Goal: Task Accomplishment & Management: Manage account settings

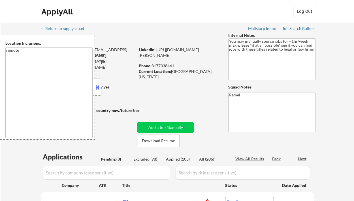
select select ""pending""
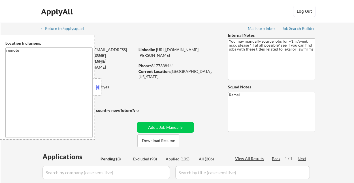
click at [94, 86] on div at bounding box center [97, 87] width 8 height 17
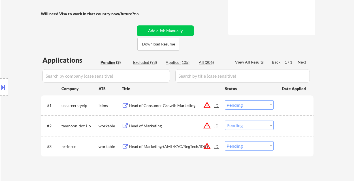
scroll to position [113, 0]
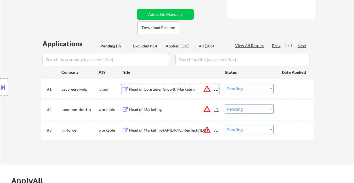
click at [173, 87] on div "Head of Consumer Growth Marketing" at bounding box center [172, 90] width 86 height 6
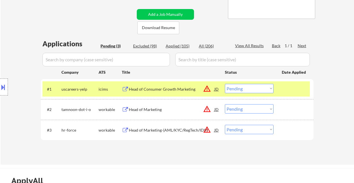
click at [16, 115] on div "Location Inclusions: remote" at bounding box center [50, 87] width 101 height 105
click at [8, 7] on div "← Return to /applysquad Mailslurp Inbox Job Search Builder Matthew Damian User …" at bounding box center [177, 37] width 353 height 256
drag, startPoint x: 243, startPoint y: 89, endPoint x: 244, endPoint y: 93, distance: 3.4
click at [243, 89] on select "Choose an option... Pending Applied Excluded (Questions) Excluded (Expired) Exc…" at bounding box center [249, 88] width 49 height 9
click at [225, 84] on select "Choose an option... Pending Applied Excluded (Questions) Excluded (Expired) Exc…" at bounding box center [249, 88] width 49 height 9
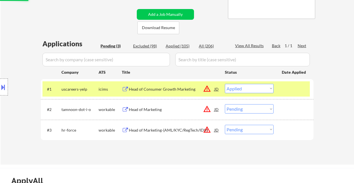
click at [152, 110] on div "Head of Marketing" at bounding box center [172, 110] width 86 height 6
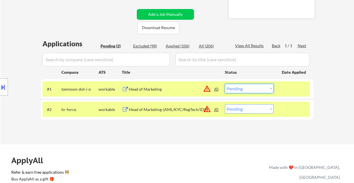
drag, startPoint x: 244, startPoint y: 90, endPoint x: 248, endPoint y: 93, distance: 4.7
click at [244, 90] on select "Choose an option... Pending Applied Excluded (Questions) Excluded (Expired) Exc…" at bounding box center [249, 88] width 49 height 9
click at [225, 84] on select "Choose an option... Pending Applied Excluded (Questions) Excluded (Expired) Exc…" at bounding box center [249, 88] width 49 height 9
click at [177, 108] on div "Head of Marketing-(AML/KYC/RegTech/IDV)" at bounding box center [172, 110] width 86 height 6
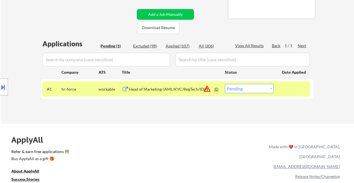
click at [258, 88] on select "Choose an option... Pending Applied Excluded (Questions) Excluded (Expired) Exc…" at bounding box center [249, 88] width 49 height 9
select select ""excluded__bad_match_""
click at [225, 84] on select "Choose an option... Pending Applied Excluded (Questions) Excluded (Expired) Exc…" at bounding box center [249, 88] width 49 height 9
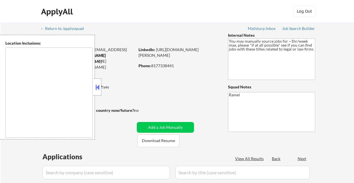
select select ""pending""
click at [95, 88] on button at bounding box center [97, 87] width 6 height 8
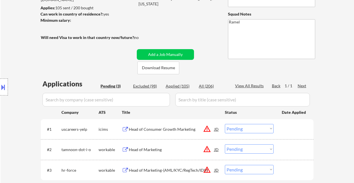
scroll to position [75, 0]
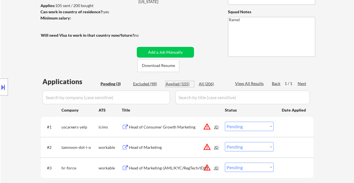
click at [184, 85] on div "Applied (105)" at bounding box center [180, 84] width 28 height 6
select select ""applied""
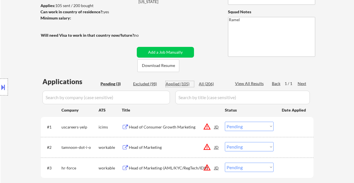
select select ""applied""
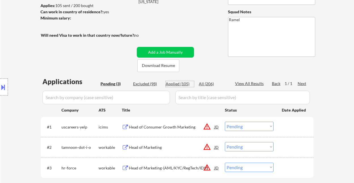
select select ""applied""
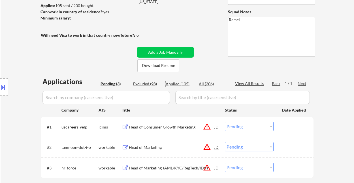
select select ""applied""
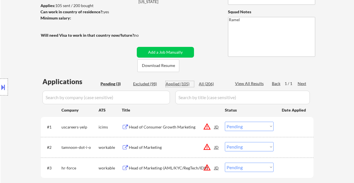
select select ""applied""
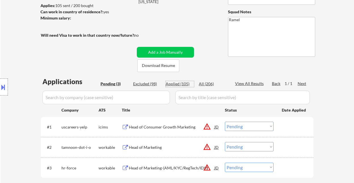
select select ""applied""
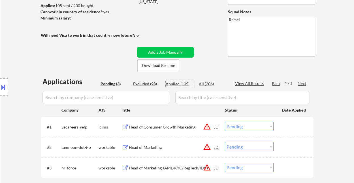
select select ""applied""
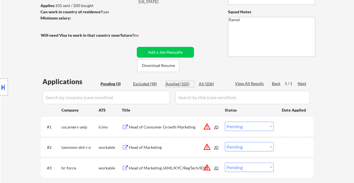
select select ""applied""
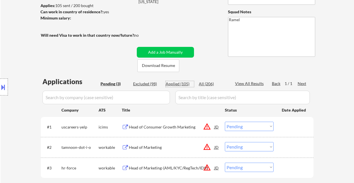
select select ""applied""
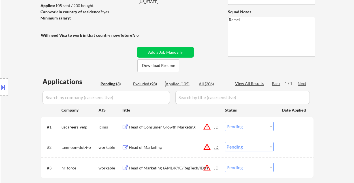
select select ""applied""
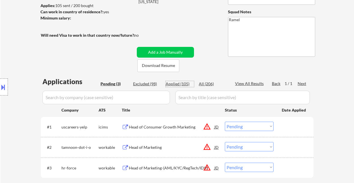
select select ""applied""
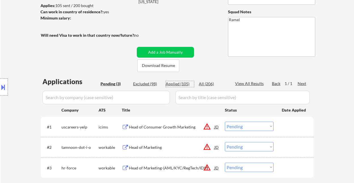
select select ""applied""
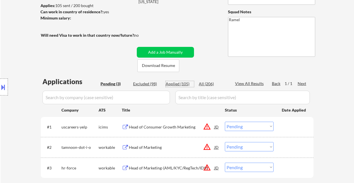
select select ""applied""
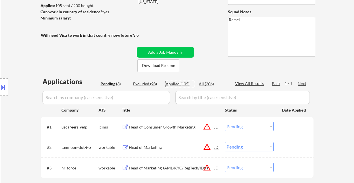
select select ""applied""
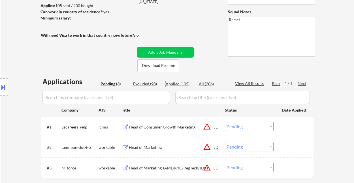
select select ""applied""
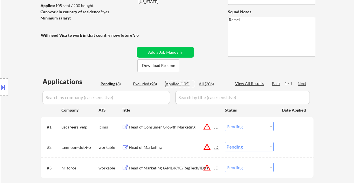
select select ""applied""
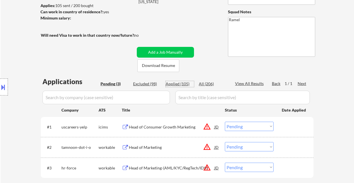
select select ""applied""
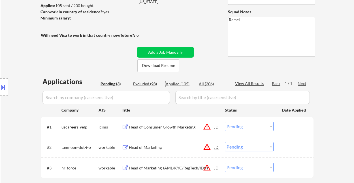
select select ""applied""
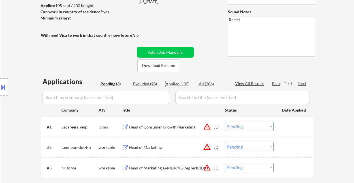
select select ""applied""
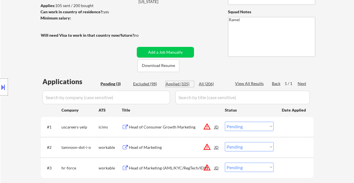
select select ""applied""
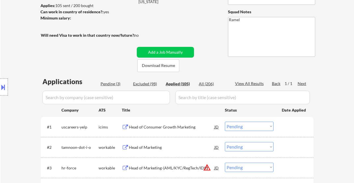
select select ""applied""
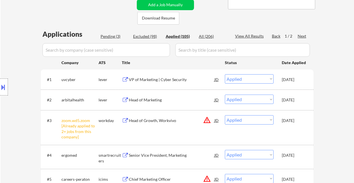
scroll to position [151, 0]
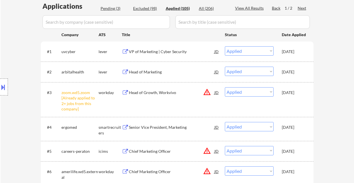
click at [248, 10] on div "View All Results" at bounding box center [250, 8] width 30 height 6
select select ""applied""
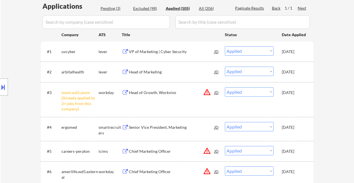
select select ""applied""
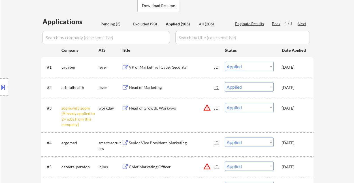
scroll to position [113, 0]
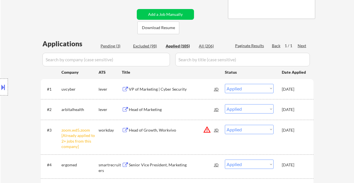
select select ""applied""
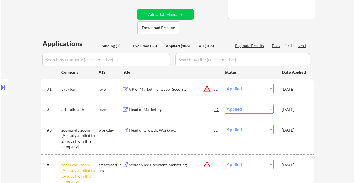
select select ""applied""
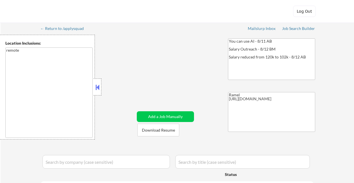
select select ""pending""
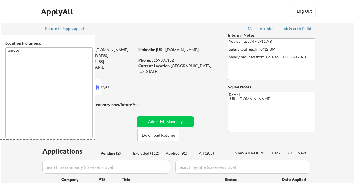
scroll to position [75, 0]
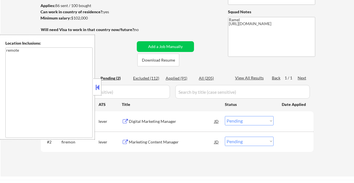
click at [97, 91] on button at bounding box center [97, 87] width 6 height 8
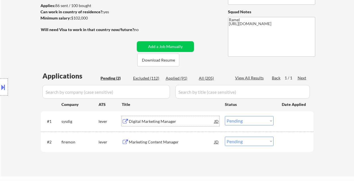
click at [147, 121] on div "Digital Marketing Manager" at bounding box center [172, 122] width 86 height 6
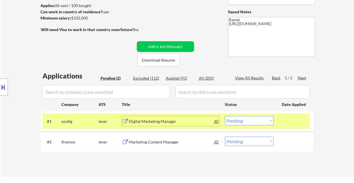
click at [244, 116] on select "Choose an option... Pending Applied Excluded (Questions) Excluded (Expired) Exc…" at bounding box center [249, 120] width 49 height 9
click at [225, 116] on select "Choose an option... Pending Applied Excluded (Questions) Excluded (Expired) Exc…" at bounding box center [249, 120] width 49 height 9
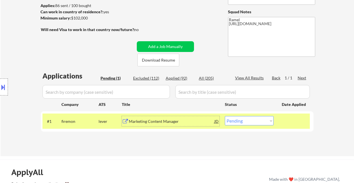
click at [165, 119] on div "Marketing Content Manager" at bounding box center [172, 122] width 86 height 6
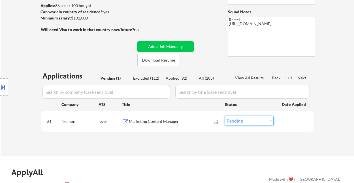
click at [251, 121] on select "Choose an option... Pending Applied Excluded (Questions) Excluded (Expired) Exc…" at bounding box center [249, 120] width 49 height 9
select select ""applied""
click at [225, 116] on select "Choose an option... Pending Applied Excluded (Questions) Excluded (Expired) Exc…" at bounding box center [249, 120] width 49 height 9
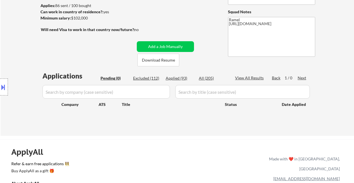
click at [9, 47] on div "Location Inclusions: remote" at bounding box center [50, 87] width 101 height 105
click at [182, 78] on div "Applied (93)" at bounding box center [180, 79] width 28 height 6
select select ""applied""
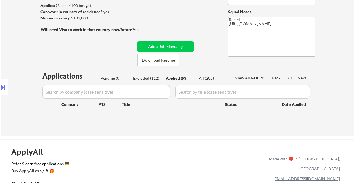
select select ""applied""
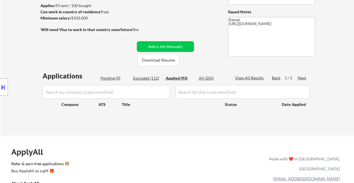
select select ""applied""
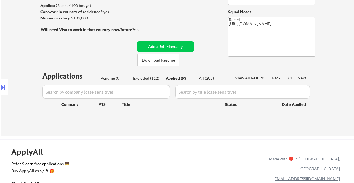
select select ""applied""
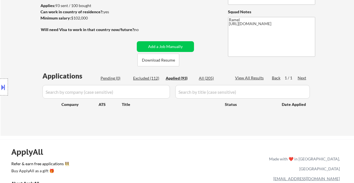
select select ""applied""
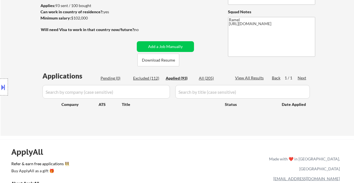
select select ""applied""
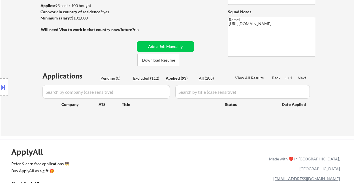
select select ""applied""
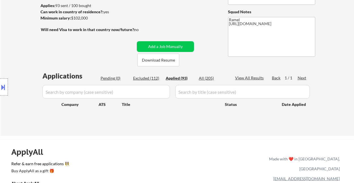
select select ""applied""
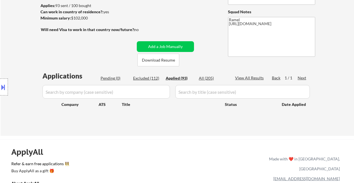
select select ""applied""
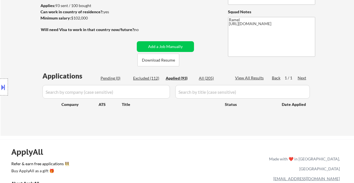
select select ""applied""
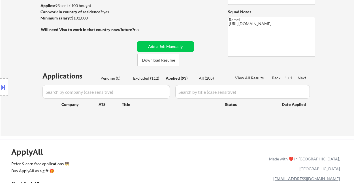
select select ""applied""
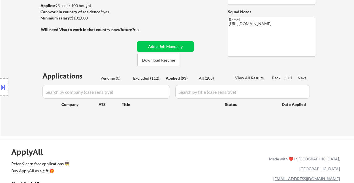
select select ""applied""
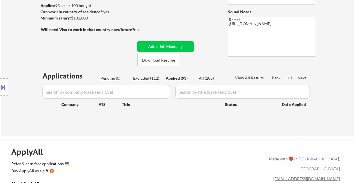
select select ""applied""
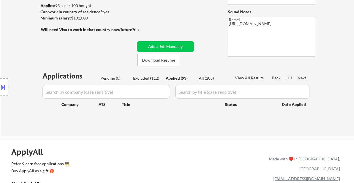
select select ""applied""
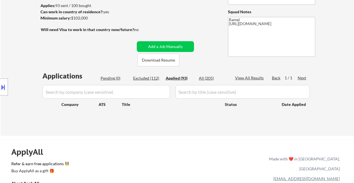
select select ""applied""
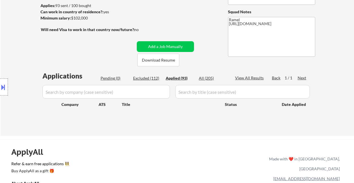
select select ""applied""
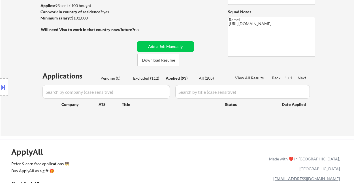
select select ""applied""
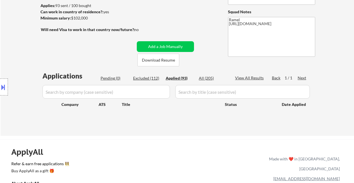
select select ""applied""
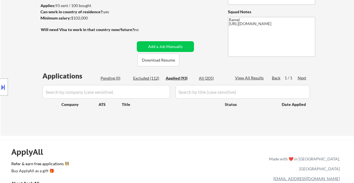
select select ""applied""
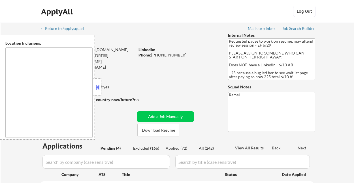
type textarea "Houston, TX Bellaire, TX West University Place, TX Southside Place, TX Hunters …"
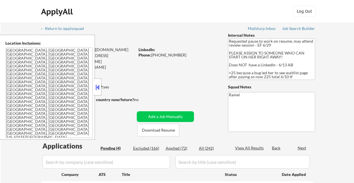
select select ""pending""
click at [99, 87] on button at bounding box center [97, 87] width 6 height 8
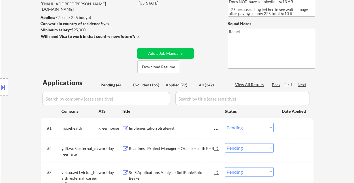
scroll to position [113, 0]
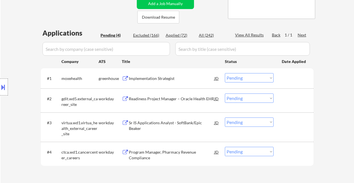
click at [9, 37] on div "Location Inclusions: Houston, TX Bellaire, TX West University Place, TX Southsi…" at bounding box center [50, 87] width 101 height 105
click at [8, 50] on div "Location Inclusions: Houston, TX Bellaire, TX West University Place, TX Southsi…" at bounding box center [50, 87] width 101 height 105
drag, startPoint x: 7, startPoint y: 103, endPoint x: 17, endPoint y: 94, distance: 13.9
click at [7, 103] on div "Location Inclusions: Houston, TX Bellaire, TX West University Place, TX Southsi…" at bounding box center [50, 87] width 101 height 105
click at [7, 119] on div "Location Inclusions: Houston, TX Bellaire, TX West University Place, TX Southsi…" at bounding box center [50, 87] width 101 height 105
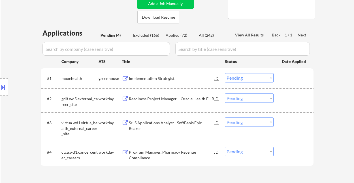
click at [160, 76] on div "Implementation Strategist" at bounding box center [172, 79] width 86 height 6
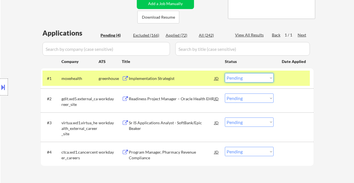
drag, startPoint x: 248, startPoint y: 77, endPoint x: 250, endPoint y: 82, distance: 5.5
click at [248, 77] on select "Choose an option... Pending Applied Excluded (Questions) Excluded (Expired) Exc…" at bounding box center [249, 77] width 49 height 9
click at [225, 73] on select "Choose an option... Pending Applied Excluded (Questions) Excluded (Expired) Exc…" at bounding box center [249, 77] width 49 height 9
select select ""pending""
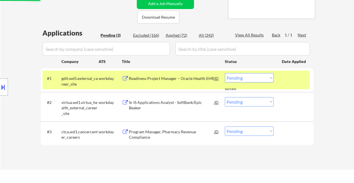
click at [159, 101] on div "Sr IS Applications Analyst - SoftBank/Epic Beaker" at bounding box center [172, 105] width 86 height 11
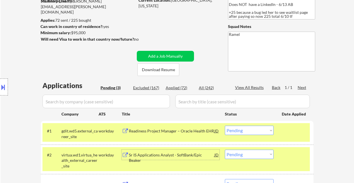
scroll to position [38, 0]
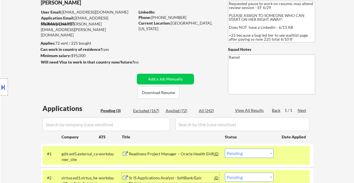
click at [174, 17] on div "Phone: +17139036468" at bounding box center [178, 18] width 80 height 6
copy div "17139036468"
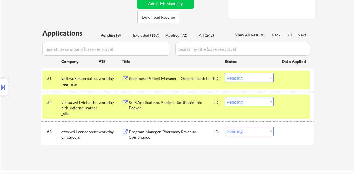
click at [240, 103] on select "Choose an option... Pending Applied Excluded (Questions) Excluded (Expired) Exc…" at bounding box center [249, 101] width 49 height 9
click at [225, 97] on select "Choose an option... Pending Applied Excluded (Questions) Excluded (Expired) Exc…" at bounding box center [249, 101] width 49 height 9
select select ""pending""
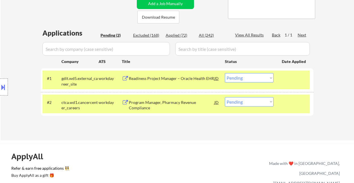
click at [159, 80] on div "Readiness Project Manager – Oracle Health EHR" at bounding box center [172, 79] width 86 height 6
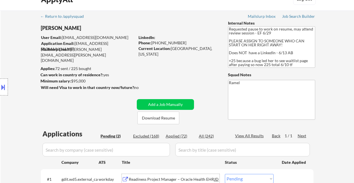
scroll to position [0, 0]
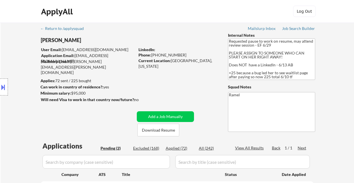
click at [171, 54] on div "Phone: +17139036468" at bounding box center [178, 55] width 80 height 6
copy div "17139036468"
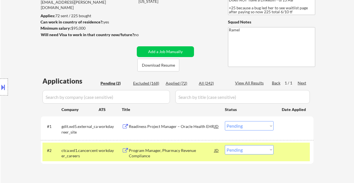
scroll to position [113, 0]
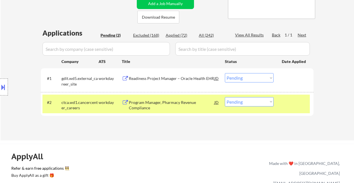
click at [218, 77] on div "JD" at bounding box center [217, 78] width 6 height 10
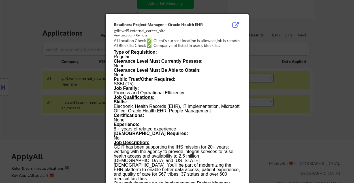
click at [339, 98] on div at bounding box center [177, 91] width 354 height 183
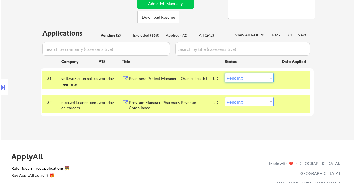
drag, startPoint x: 247, startPoint y: 78, endPoint x: 249, endPoint y: 82, distance: 4.1
click at [247, 78] on select "Choose an option... Pending Applied Excluded (Questions) Excluded (Expired) Exc…" at bounding box center [249, 77] width 49 height 9
drag, startPoint x: 238, startPoint y: 75, endPoint x: 240, endPoint y: 82, distance: 7.7
click at [238, 75] on select "Choose an option... Pending Applied Excluded (Questions) Excluded (Expired) Exc…" at bounding box center [249, 77] width 49 height 9
click at [225, 73] on select "Choose an option... Pending Applied Excluded (Questions) Excluded (Expired) Exc…" at bounding box center [249, 77] width 49 height 9
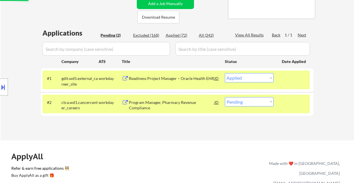
click at [169, 102] on div "Program Manager, Pharmacy Revenue Compliance" at bounding box center [172, 105] width 86 height 11
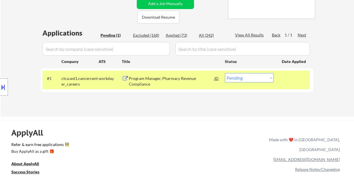
click at [241, 79] on select "Choose an option... Pending Applied Excluded (Questions) Excluded (Expired) Exc…" at bounding box center [249, 77] width 49 height 9
select select ""excluded__bad_match_""
click at [225, 73] on select "Choose an option... Pending Applied Excluded (Questions) Excluded (Expired) Exc…" at bounding box center [249, 77] width 49 height 9
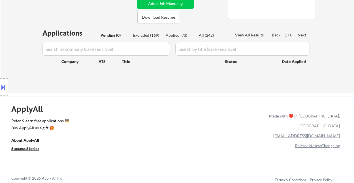
drag, startPoint x: 7, startPoint y: 16, endPoint x: 42, endPoint y: 8, distance: 35.2
click at [7, 16] on div "← Return to /applysquad Mailslurp Inbox Job Search Builder Anita Obasuyi User E…" at bounding box center [177, 1] width 353 height 184
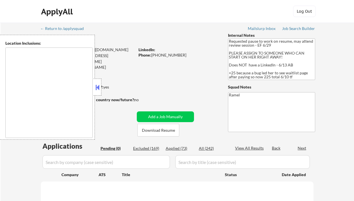
type textarea "[GEOGRAPHIC_DATA], [GEOGRAPHIC_DATA] [GEOGRAPHIC_DATA], [GEOGRAPHIC_DATA] [GEOG…"
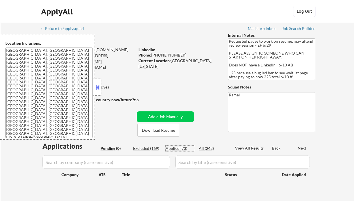
click at [177, 149] on div "Applied (73)" at bounding box center [180, 149] width 28 height 6
click at [97, 87] on button at bounding box center [97, 87] width 6 height 8
select select ""applied""
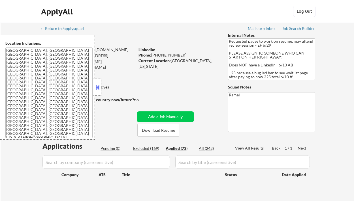
select select ""applied""
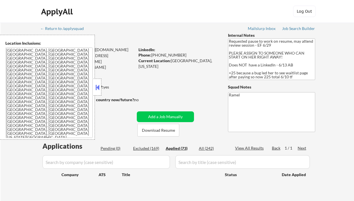
select select ""applied""
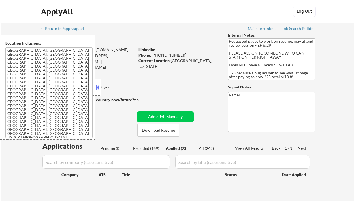
select select ""applied""
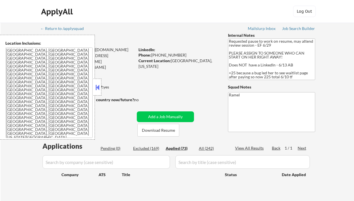
select select ""applied""
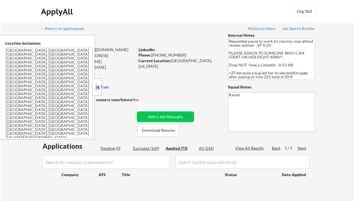
select select ""applied""
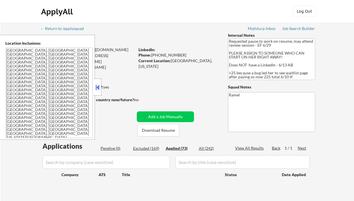
select select ""applied""
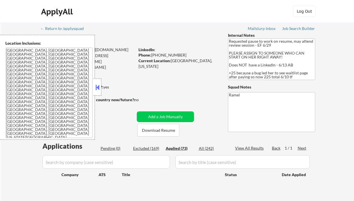
select select ""applied""
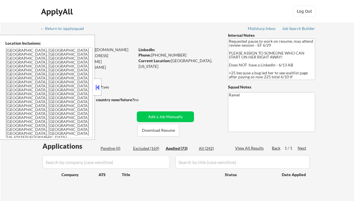
select select ""applied""
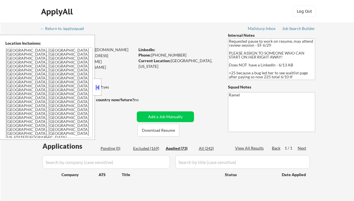
select select ""applied""
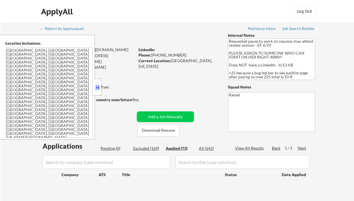
select select ""applied""
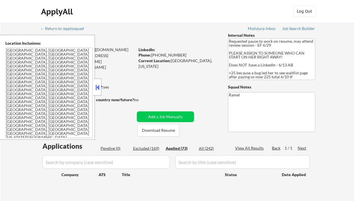
select select ""applied""
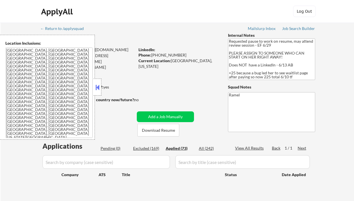
select select ""applied""
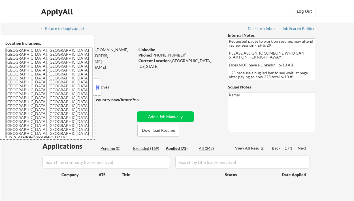
select select ""applied""
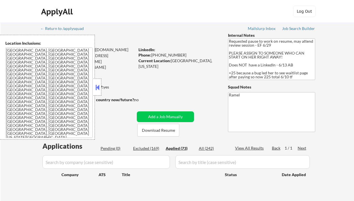
select select ""applied""
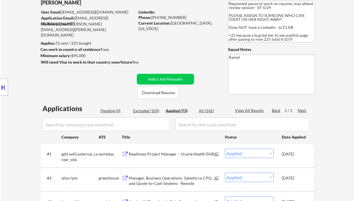
scroll to position [75, 0]
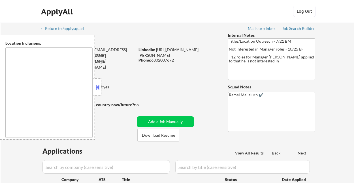
type textarea "[GEOGRAPHIC_DATA], [GEOGRAPHIC_DATA] [GEOGRAPHIC_DATA], [GEOGRAPHIC_DATA], [GEO…"
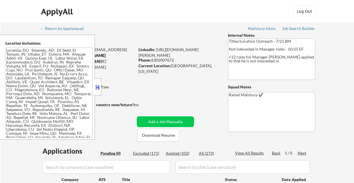
click at [97, 88] on button at bounding box center [97, 87] width 6 height 8
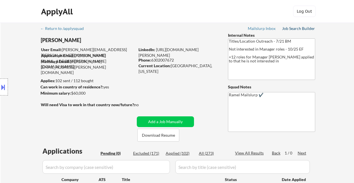
click at [292, 30] on div "Job Search Builder" at bounding box center [298, 29] width 33 height 4
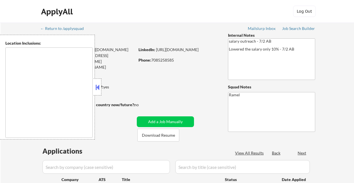
click at [99, 87] on button at bounding box center [97, 87] width 6 height 8
select select ""pending""
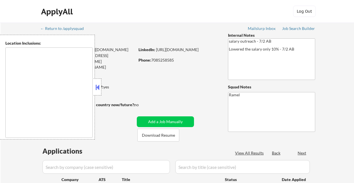
select select ""pending""
type textarea "[GEOGRAPHIC_DATA], [GEOGRAPHIC_DATA], [GEOGRAPHIC_DATA] [GEOGRAPHIC_DATA], [GEO…"
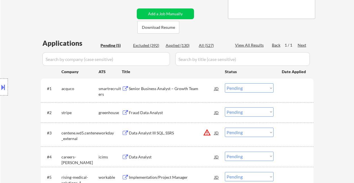
scroll to position [151, 0]
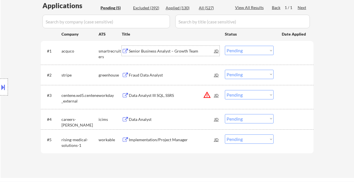
click at [157, 50] on div "Senior Business Analyst – Growth Team" at bounding box center [172, 51] width 86 height 6
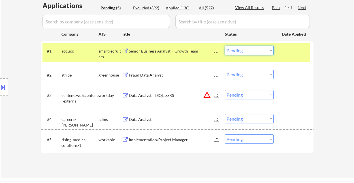
drag, startPoint x: 240, startPoint y: 49, endPoint x: 242, endPoint y: 55, distance: 6.6
click at [240, 49] on select "Choose an option... Pending Applied Excluded (Questions) Excluded (Expired) Exc…" at bounding box center [249, 50] width 49 height 9
click at [225, 46] on select "Choose an option... Pending Applied Excluded (Questions) Excluded (Expired) Exc…" at bounding box center [249, 50] width 49 height 9
click at [156, 74] on div "Fraud Data Analyst" at bounding box center [172, 75] width 86 height 6
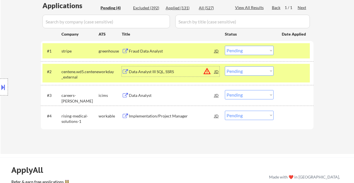
drag, startPoint x: 232, startPoint y: 48, endPoint x: 236, endPoint y: 55, distance: 7.9
click at [232, 48] on select "Choose an option... Pending Applied Excluded (Questions) Excluded (Expired) Exc…" at bounding box center [249, 50] width 49 height 9
click at [225, 46] on select "Choose an option... Pending Applied Excluded (Questions) Excluded (Expired) Exc…" at bounding box center [249, 50] width 49 height 9
click at [157, 117] on div "Implementation/Project Manager" at bounding box center [172, 117] width 86 height 6
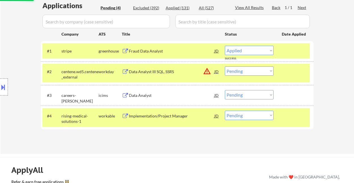
select select ""pending""
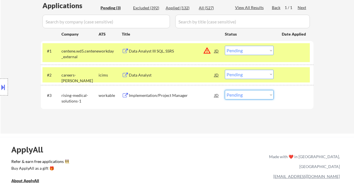
click at [247, 94] on select "Choose an option... Pending Applied Excluded (Questions) Excluded (Expired) Exc…" at bounding box center [249, 94] width 49 height 9
select select ""excluded""
click at [225, 90] on select "Choose an option... Pending Applied Excluded (Questions) Excluded (Expired) Exc…" at bounding box center [249, 94] width 49 height 9
click at [326, 92] on div "← Return to /applysquad Mailslurp Inbox Job Search Builder [PERSON_NAME] User E…" at bounding box center [177, 3] width 353 height 262
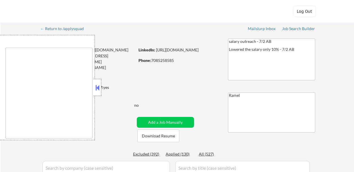
type textarea "[GEOGRAPHIC_DATA], [GEOGRAPHIC_DATA], [GEOGRAPHIC_DATA] [GEOGRAPHIC_DATA], [GEO…"
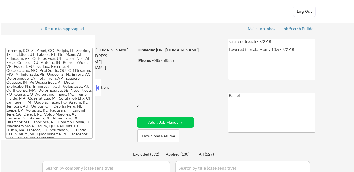
select select ""pending""
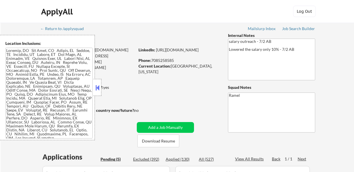
select select ""pending""
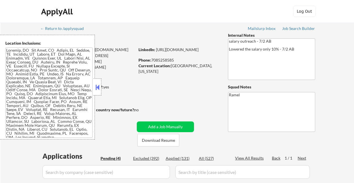
click at [180, 160] on div "Applied (131)" at bounding box center [180, 159] width 28 height 6
click at [97, 84] on button at bounding box center [97, 87] width 6 height 8
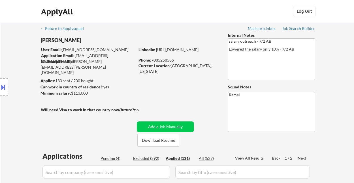
click at [255, 85] on div "Squad Notes" at bounding box center [271, 87] width 87 height 6
select select ""applied""
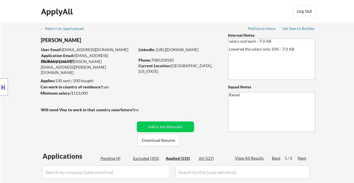
select select ""applied""
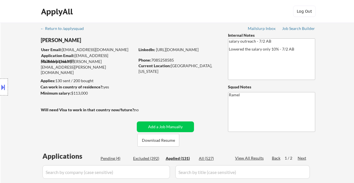
select select ""applied""
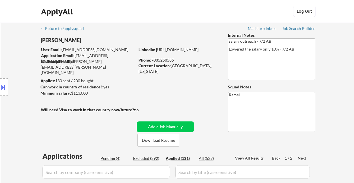
select select ""applied""
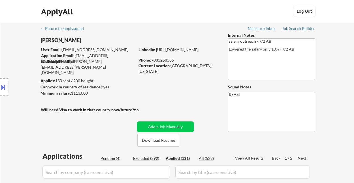
select select ""applied""
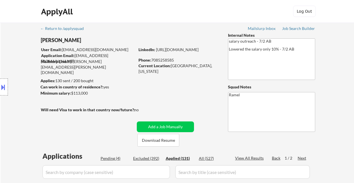
select select ""applied""
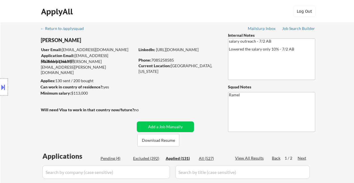
select select ""applied""
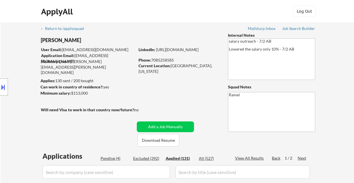
select select ""applied""
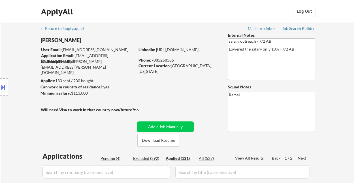
select select ""applied""
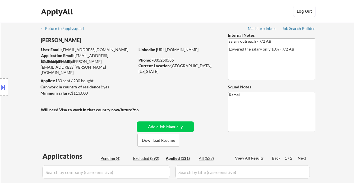
select select ""applied""
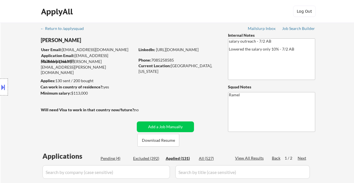
select select ""applied""
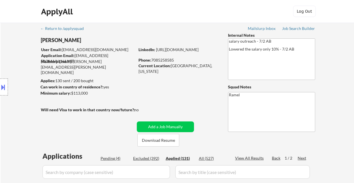
select select ""applied""
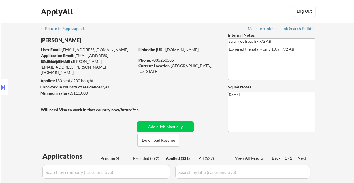
select select ""applied""
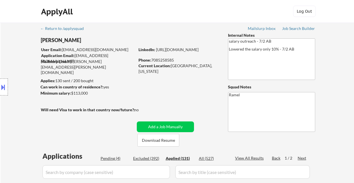
select select ""applied""
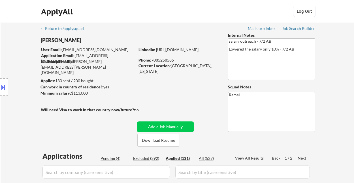
select select ""applied""
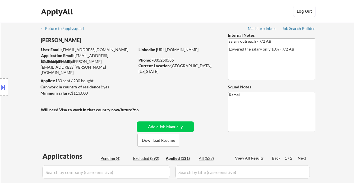
select select ""applied""
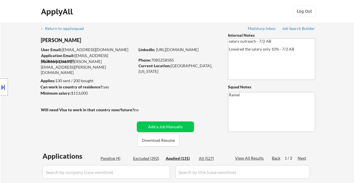
select select ""applied""
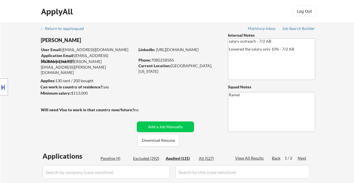
select select ""applied""
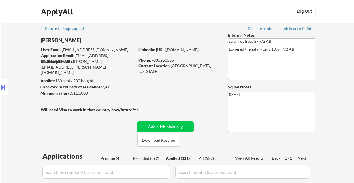
select select ""applied""
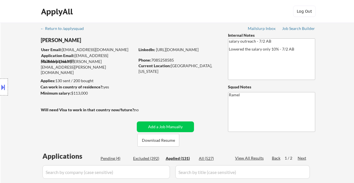
select select ""applied""
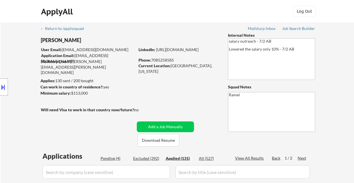
select select ""applied""
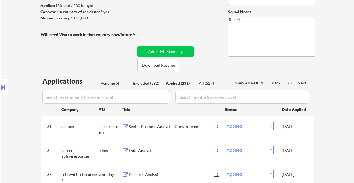
click at [13, 48] on div "Location Inclusions:" at bounding box center [50, 87] width 101 height 105
